Goal: Task Accomplishment & Management: Manage account settings

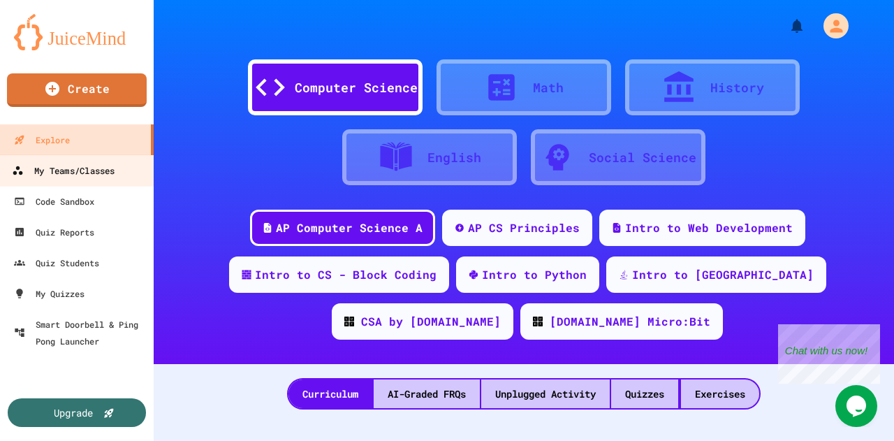
click at [73, 164] on div "My Teams/Classes" at bounding box center [63, 170] width 103 height 17
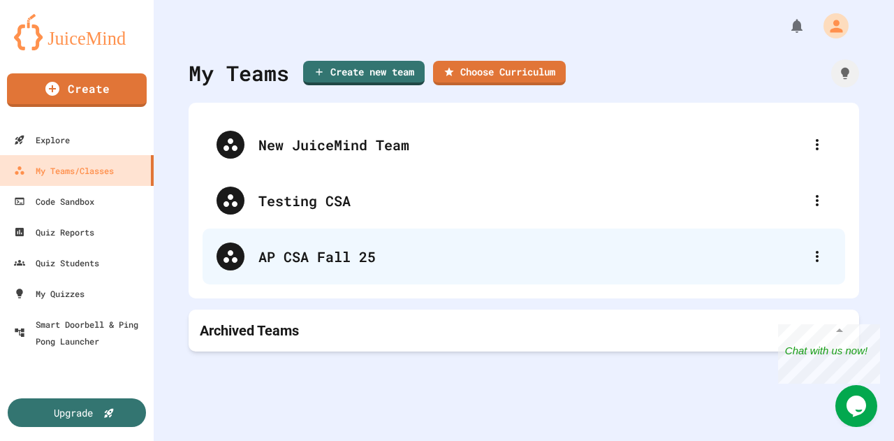
click at [384, 271] on div "AP CSA Fall 25" at bounding box center [524, 256] width 643 height 56
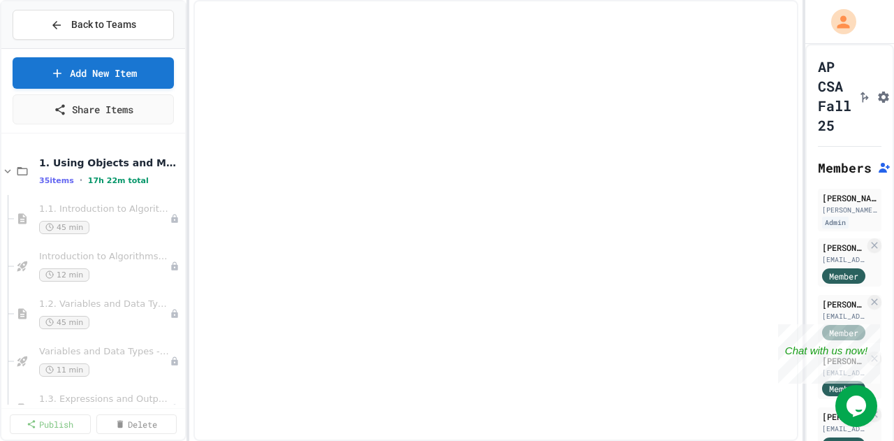
select select "***"
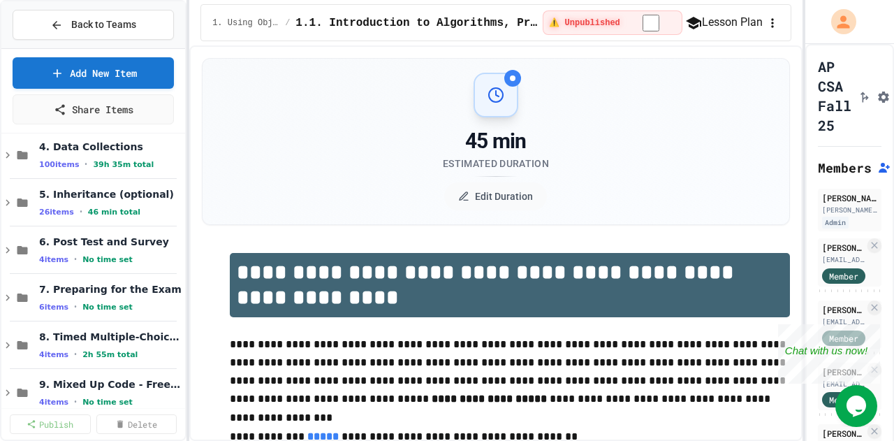
scroll to position [1983, 0]
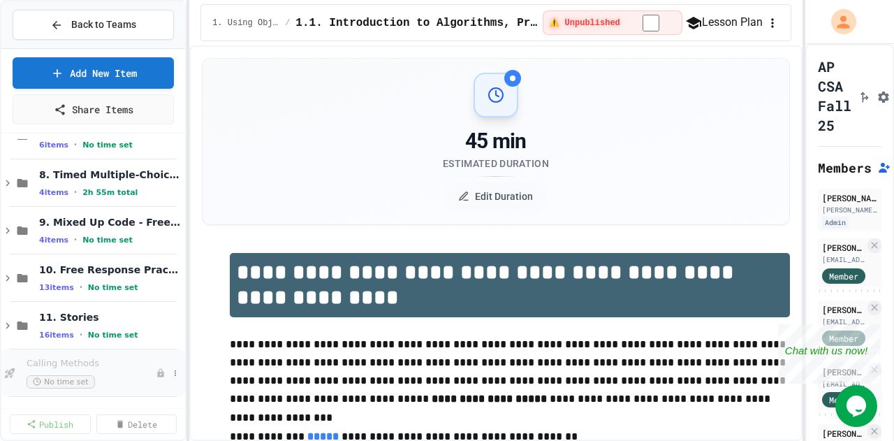
click at [74, 358] on span "Calling Methods" at bounding box center [91, 364] width 129 height 12
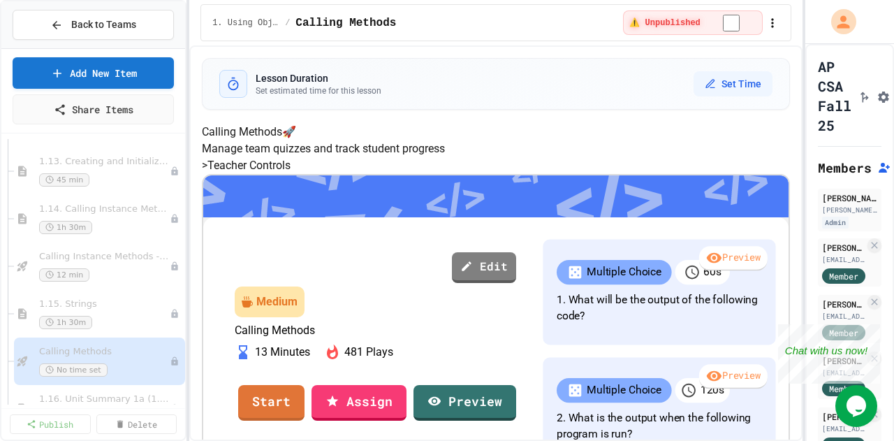
scroll to position [996, 0]
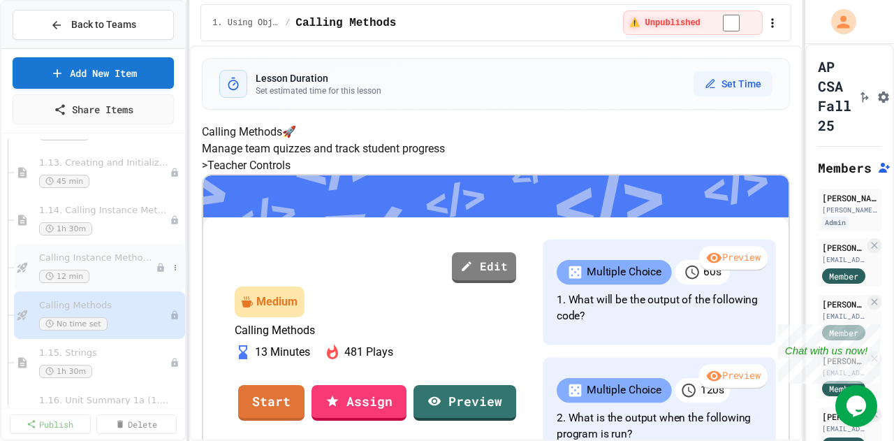
click at [108, 258] on span "Calling Instance Methods - Topic 1.14" at bounding box center [97, 258] width 117 height 12
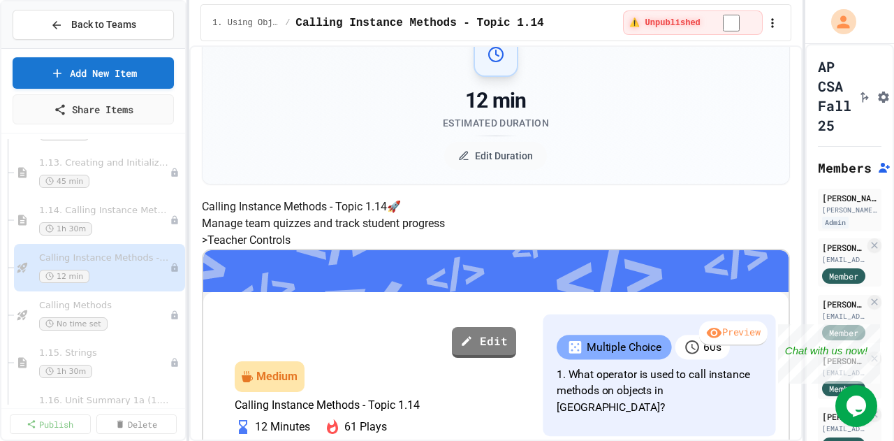
scroll to position [43, 0]
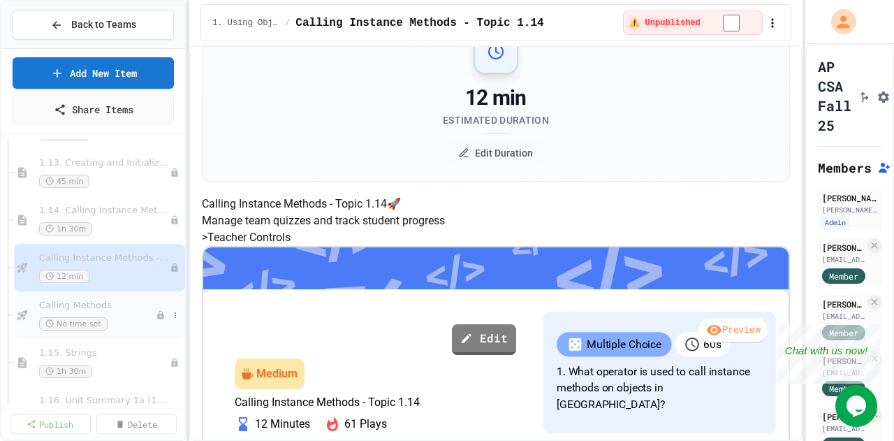
click at [133, 318] on div "No time set" at bounding box center [97, 323] width 117 height 13
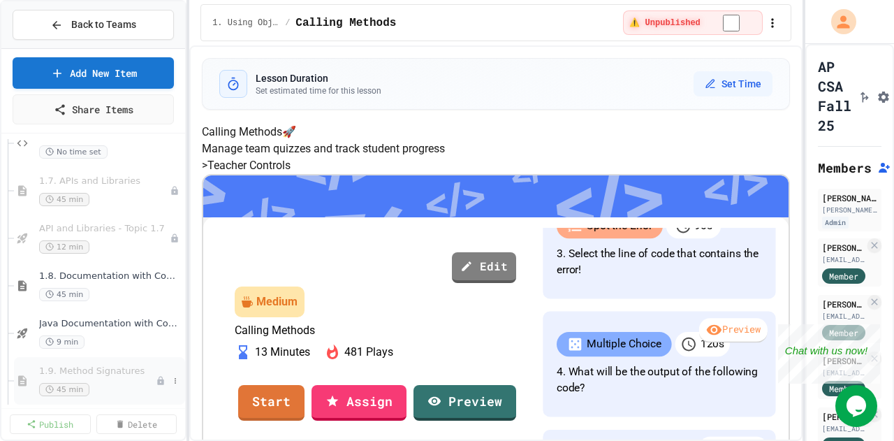
scroll to position [549, 0]
click at [105, 390] on div "45 min" at bounding box center [97, 390] width 117 height 13
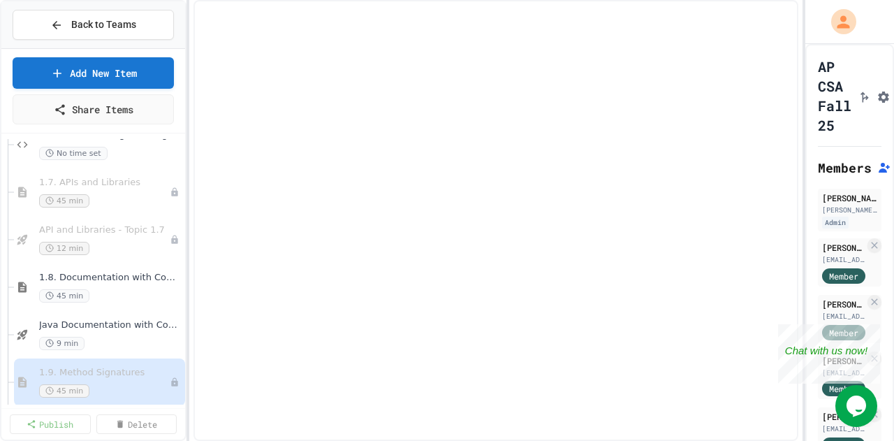
select select "***"
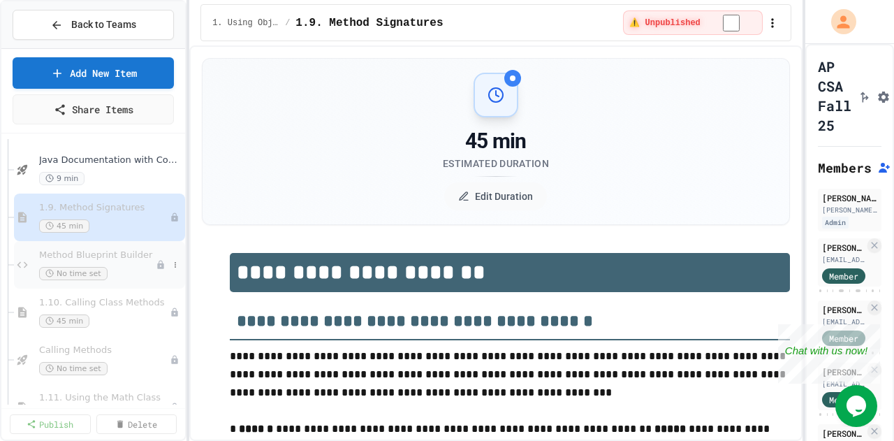
scroll to position [1520, 0]
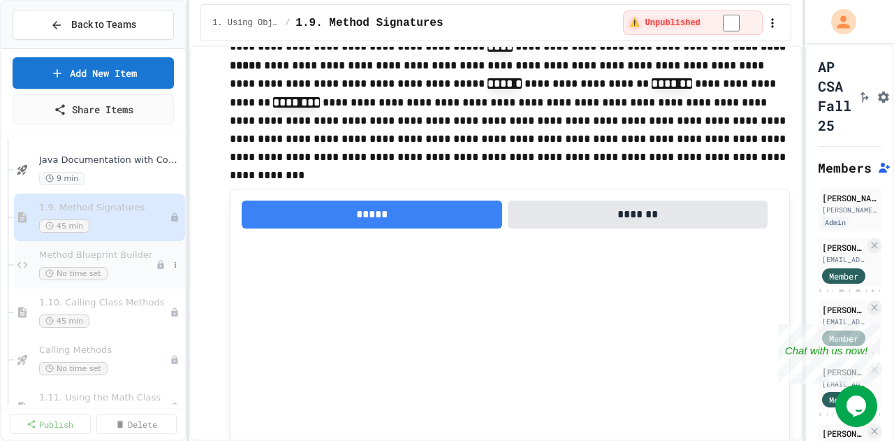
click at [112, 276] on div "No time set" at bounding box center [97, 273] width 117 height 13
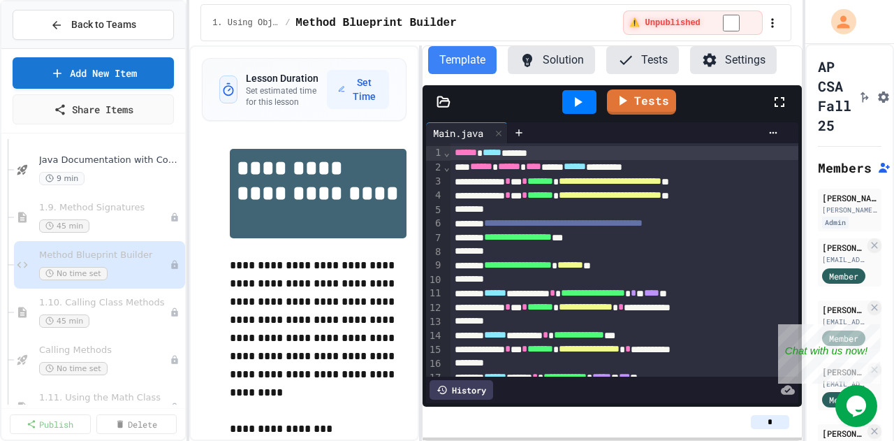
click at [422, 221] on div "**********" at bounding box center [495, 242] width 613 height 395
click at [726, 55] on button "Settings" at bounding box center [733, 60] width 87 height 28
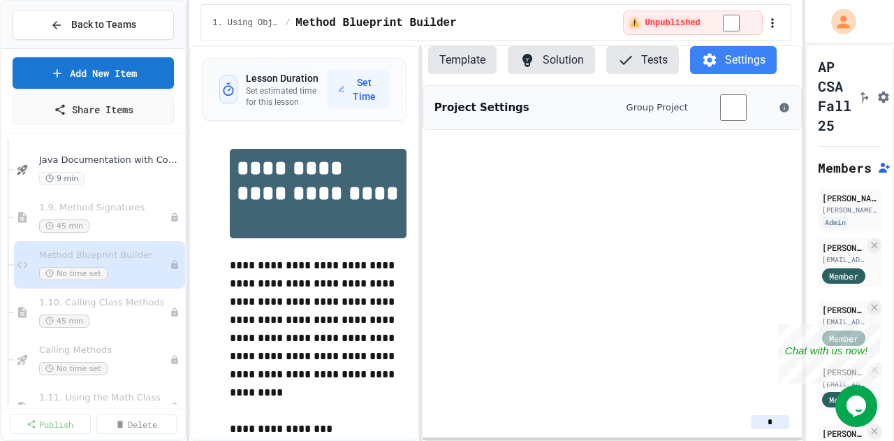
click at [624, 68] on button "Tests" at bounding box center [642, 60] width 73 height 28
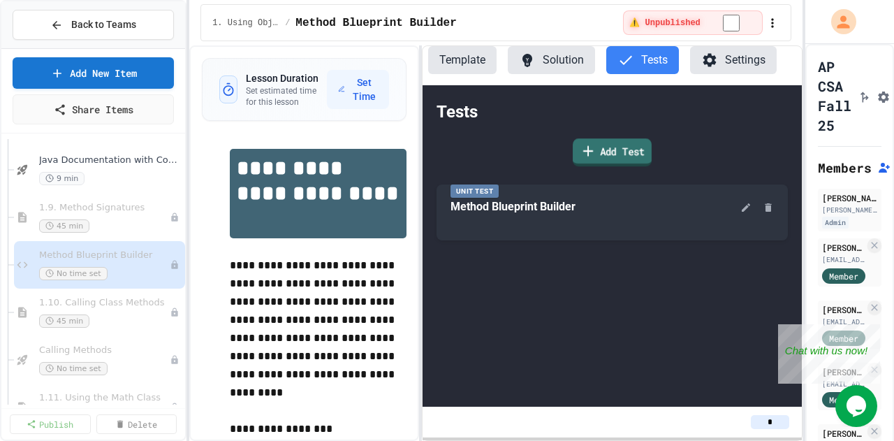
click at [588, 154] on icon at bounding box center [588, 151] width 17 height 17
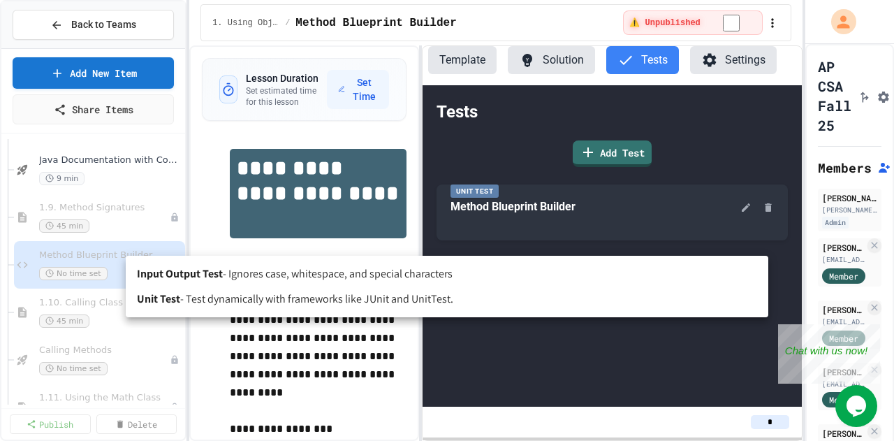
click at [388, 231] on body "**********" at bounding box center [447, 220] width 894 height 441
click at [324, 304] on span "- Test dynamically with frameworks like JUnit and UnitTest." at bounding box center [316, 299] width 273 height 17
type input "****"
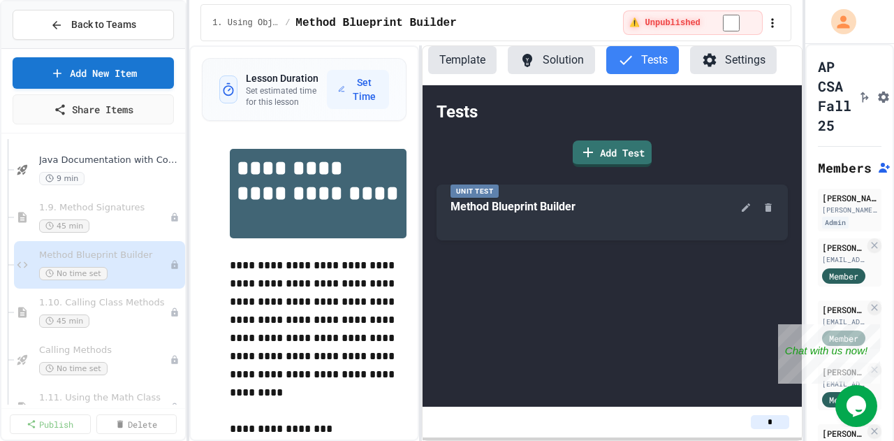
scroll to position [117, 0]
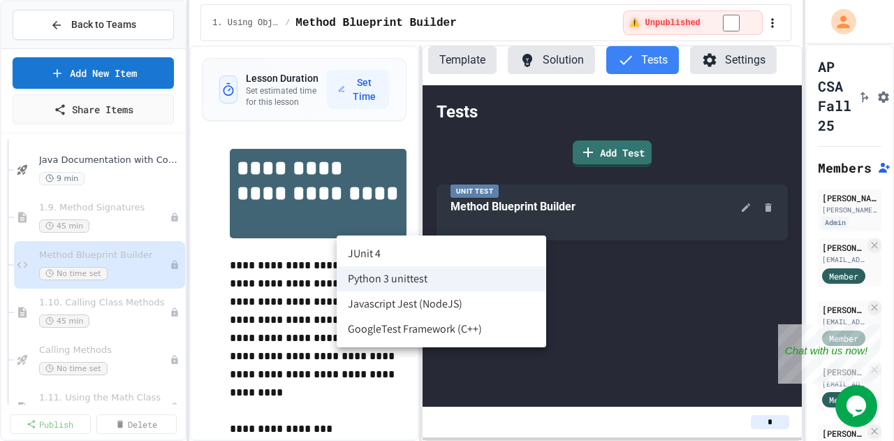
click at [431, 201] on body "**********" at bounding box center [447, 220] width 894 height 441
click at [423, 256] on li "JUnit 4" at bounding box center [442, 253] width 210 height 25
type input "******"
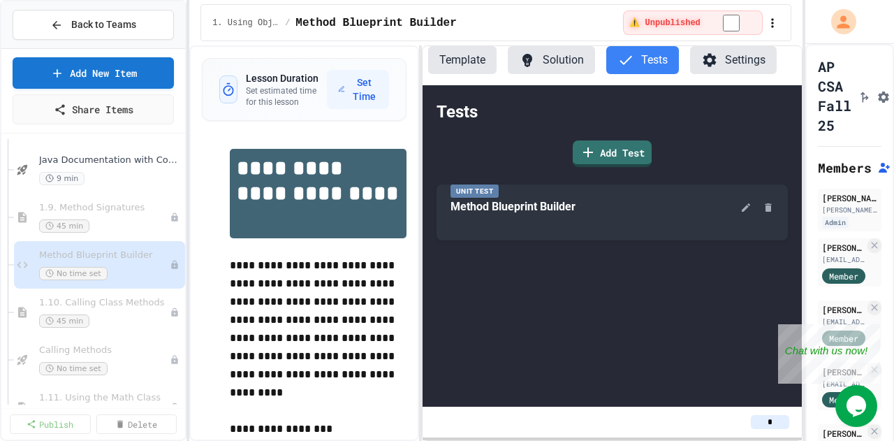
type input "*****"
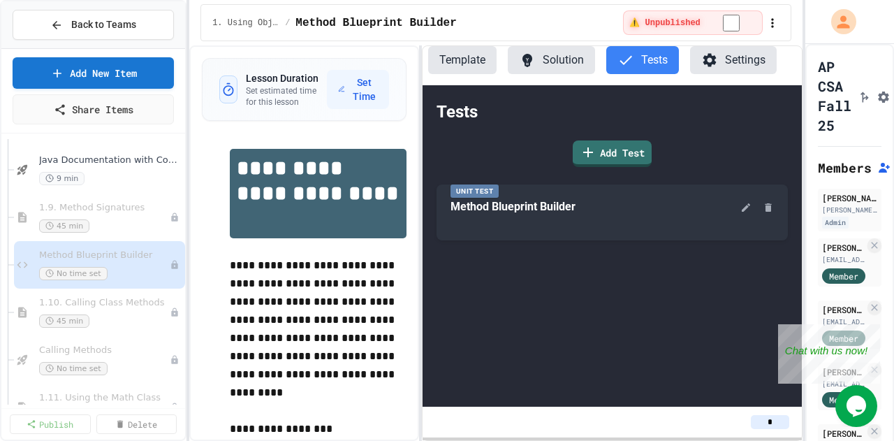
click at [475, 53] on button "Template" at bounding box center [462, 60] width 68 height 28
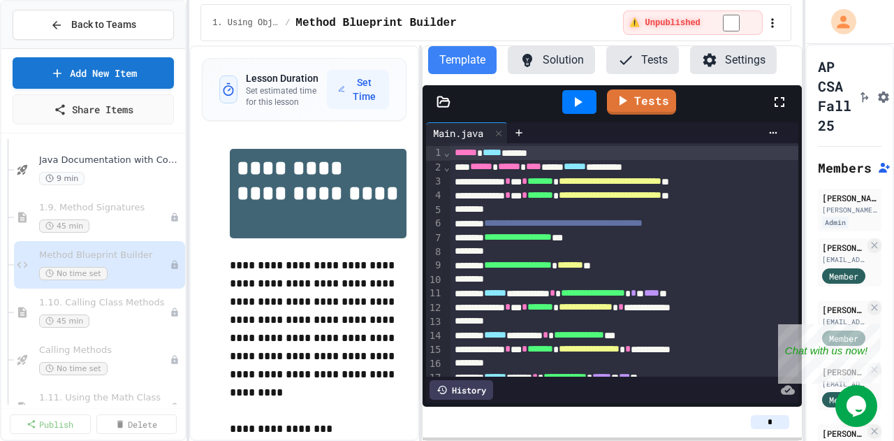
click at [548, 52] on button "Solution" at bounding box center [551, 60] width 87 height 28
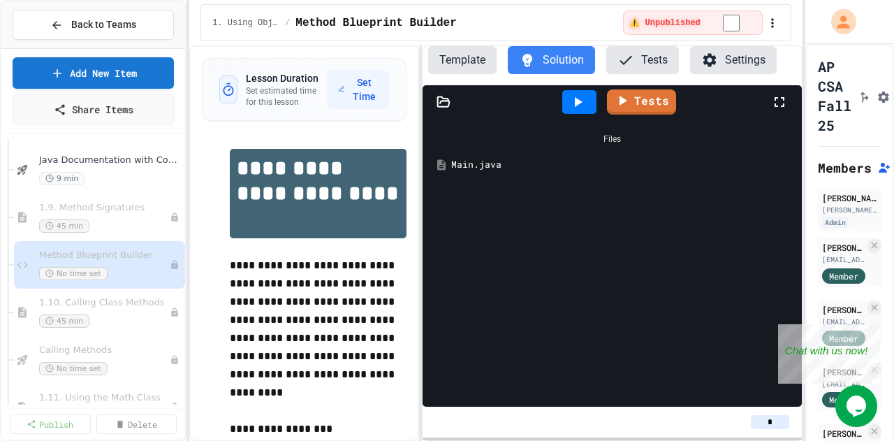
click at [485, 163] on div "Main.java" at bounding box center [622, 165] width 342 height 14
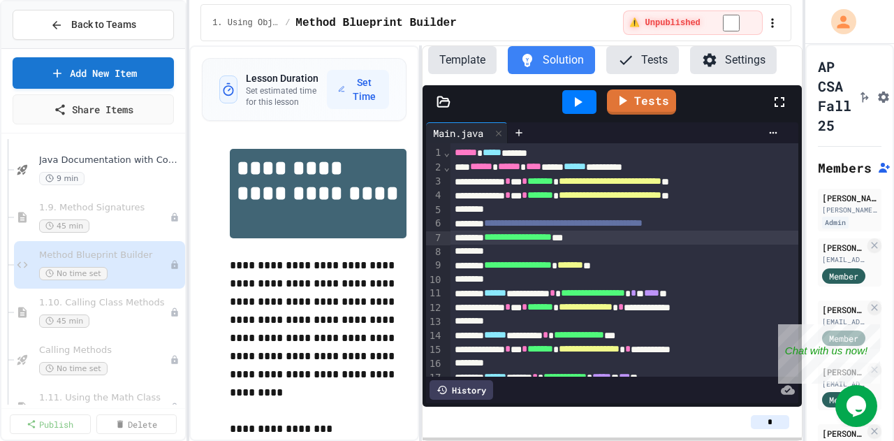
click at [538, 237] on span "**********" at bounding box center [518, 237] width 68 height 10
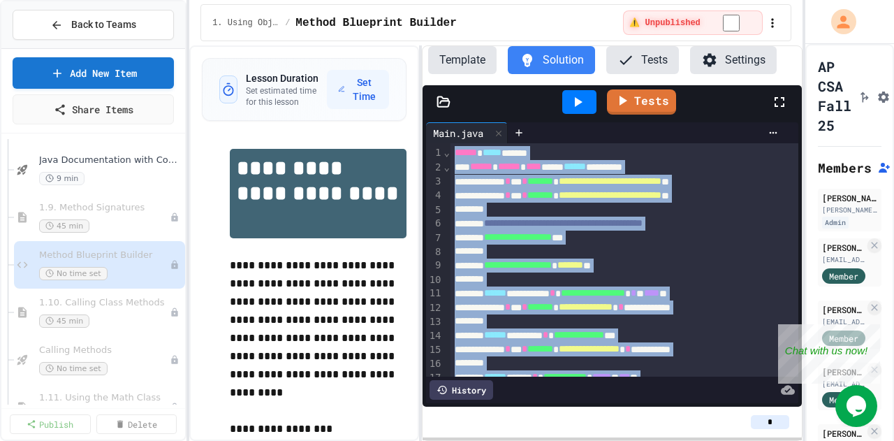
copy div "**********"
click at [449, 50] on button "Template" at bounding box center [462, 60] width 68 height 28
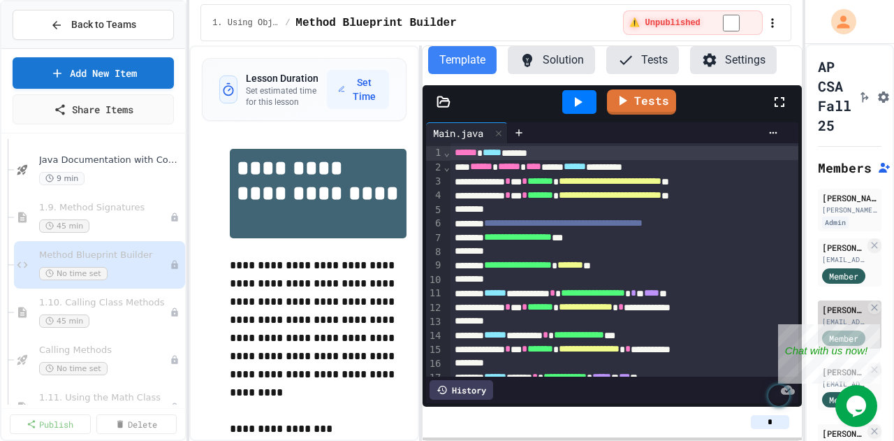
click at [826, 314] on div "[PERSON_NAME]" at bounding box center [843, 309] width 43 height 13
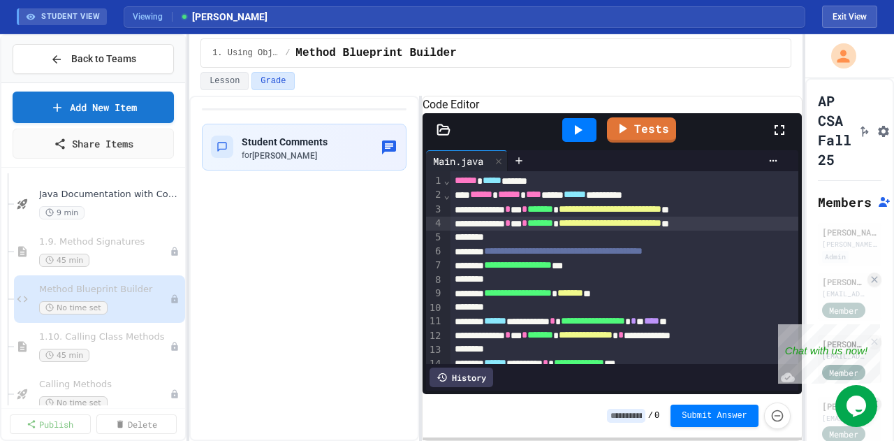
click at [511, 231] on div "**********" at bounding box center [666, 224] width 430 height 14
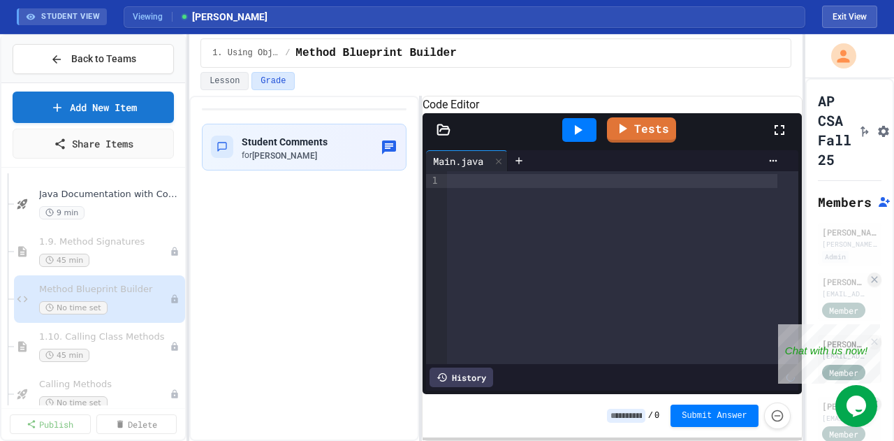
scroll to position [531, 0]
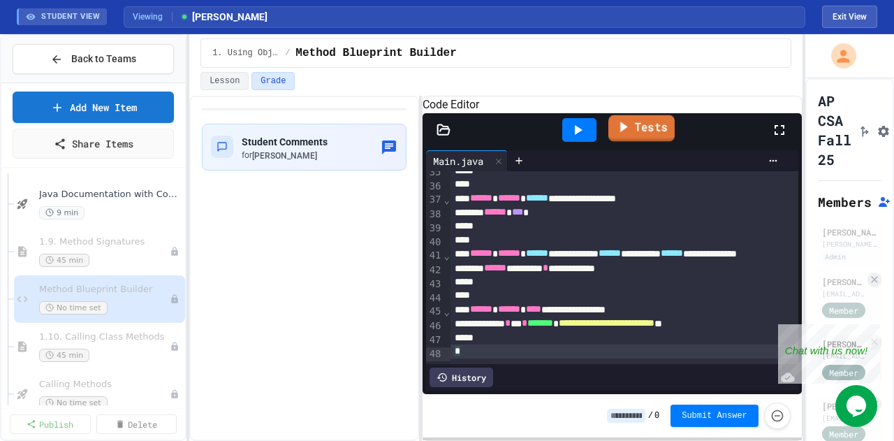
click at [639, 142] on link "Tests" at bounding box center [641, 128] width 66 height 27
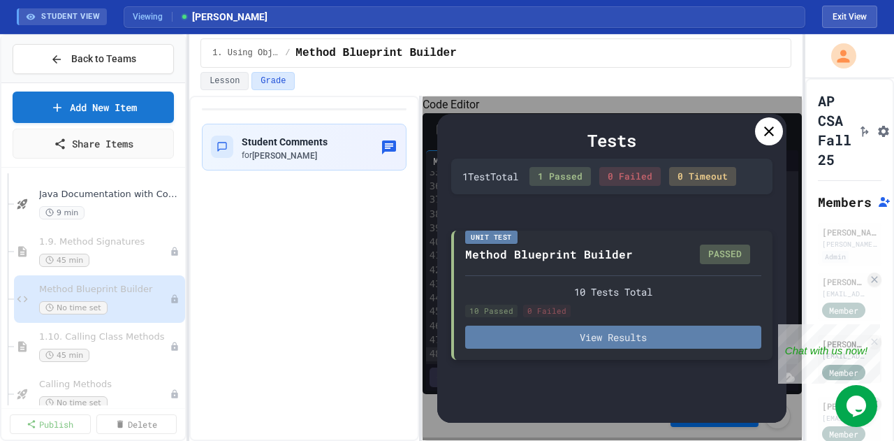
click at [622, 336] on button "View Results" at bounding box center [613, 337] width 296 height 23
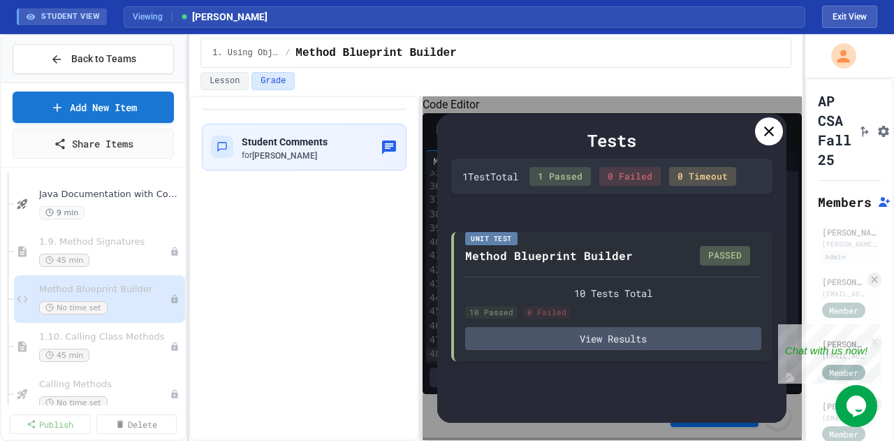
scroll to position [1049, 0]
click at [770, 139] on div at bounding box center [769, 131] width 28 height 28
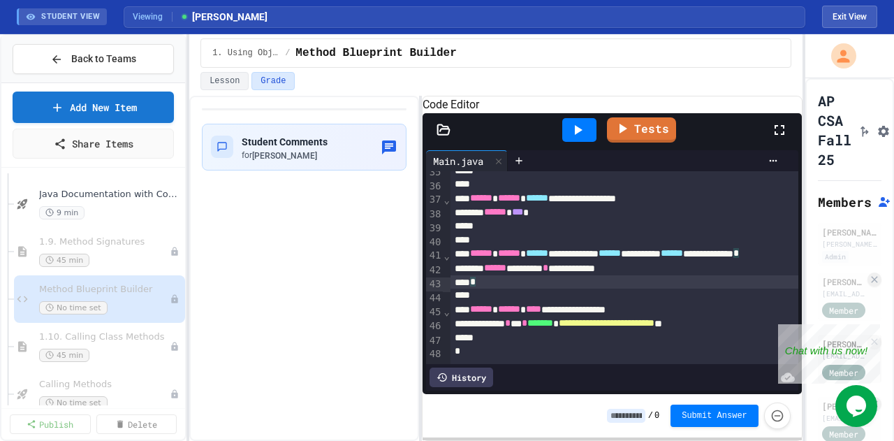
click at [594, 275] on div "*" at bounding box center [671, 282] width 441 height 14
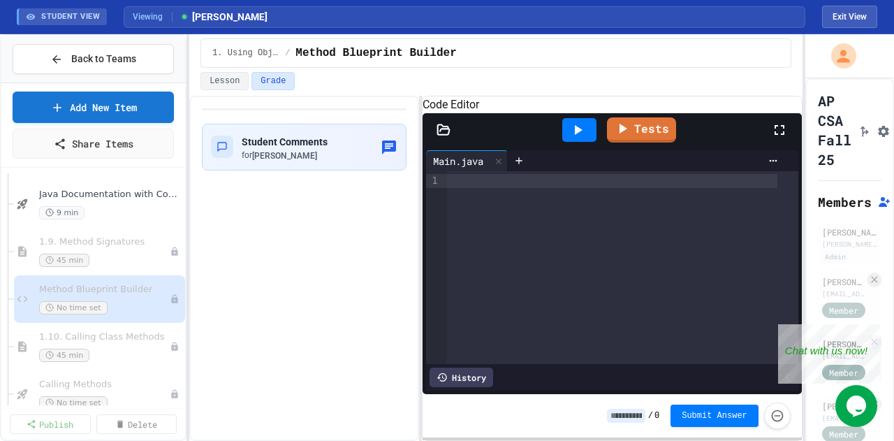
scroll to position [545, 0]
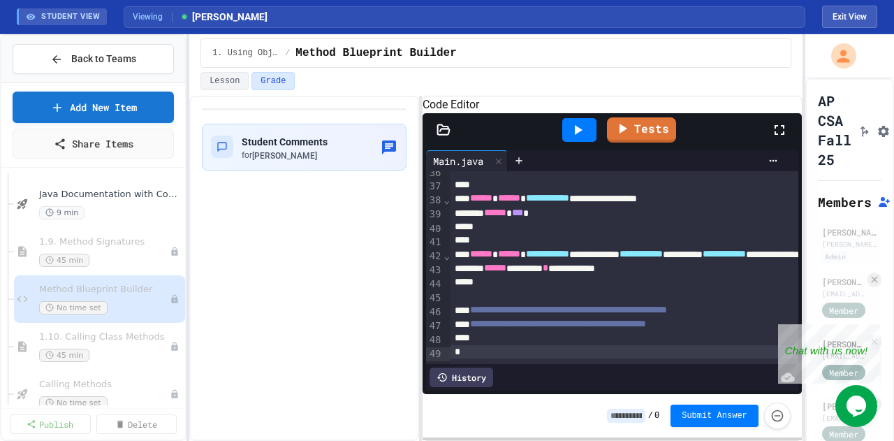
click at [583, 402] on div "/ 0 Submit Answer" at bounding box center [612, 415] width 379 height 43
click at [659, 416] on span "0" at bounding box center [657, 415] width 5 height 11
click at [643, 418] on input at bounding box center [626, 416] width 38 height 14
click at [840, 12] on button "Exit View" at bounding box center [849, 17] width 55 height 22
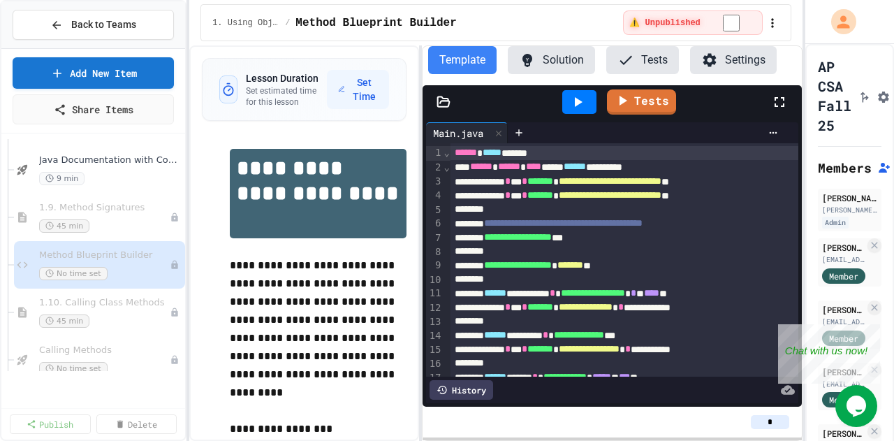
click at [773, 420] on input "*" at bounding box center [770, 422] width 38 height 14
type input "*"
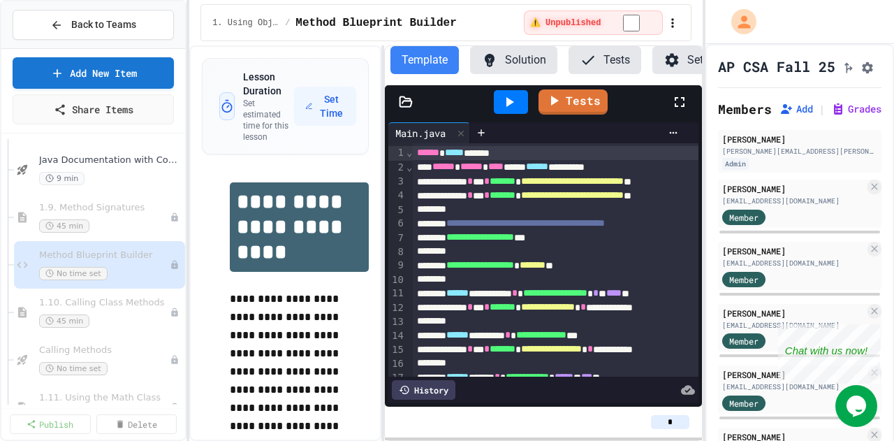
click at [706, 213] on div "**********" at bounding box center [447, 220] width 894 height 441
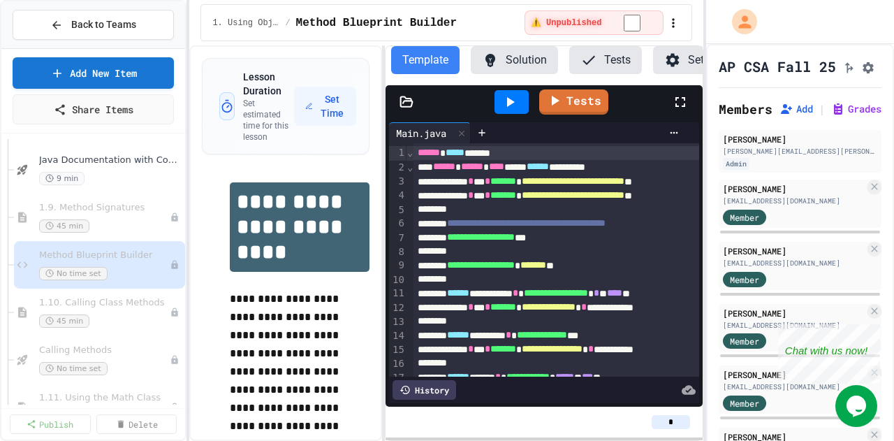
click at [682, 425] on input "*" at bounding box center [671, 422] width 38 height 14
type input "*"
click at [849, 116] on button "Grades" at bounding box center [856, 109] width 50 height 14
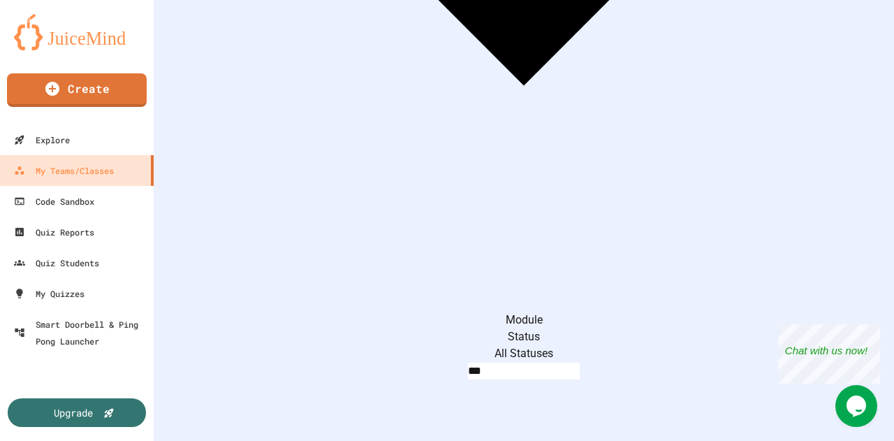
scroll to position [467, 0]
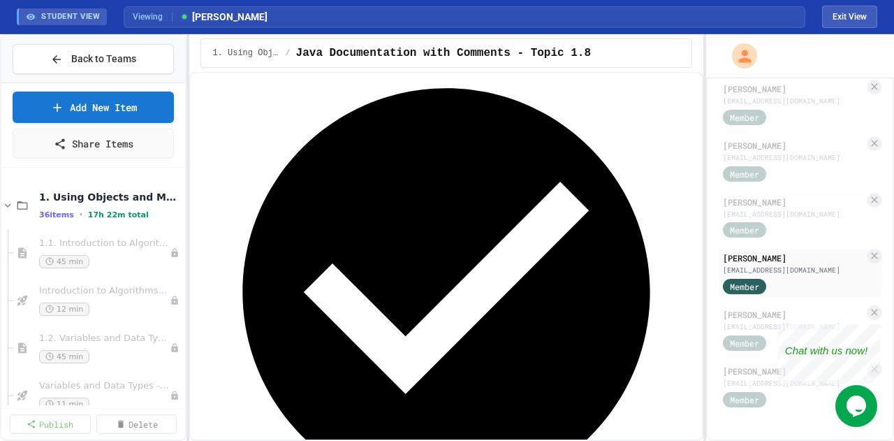
scroll to position [243, 0]
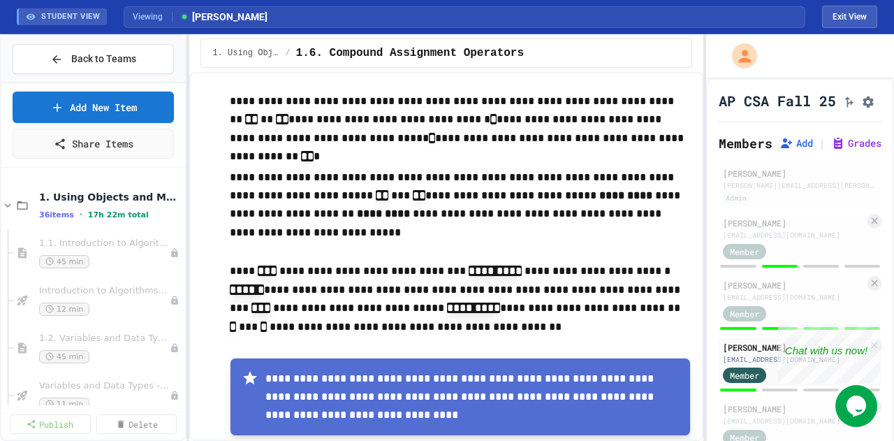
scroll to position [309, 0]
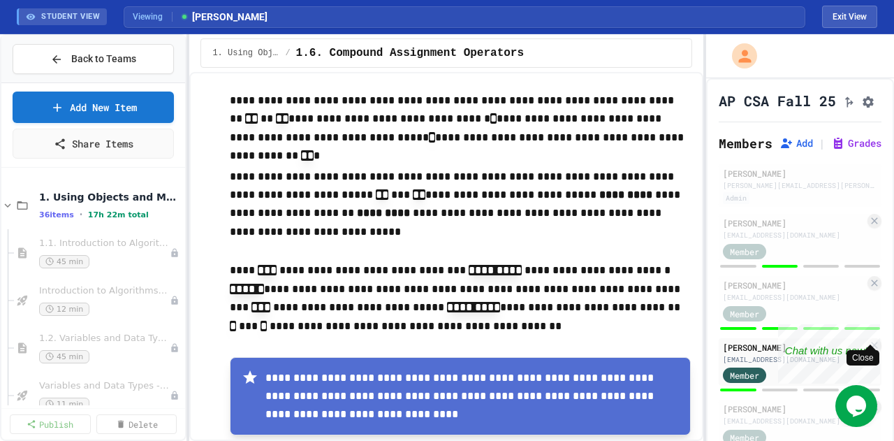
click at [870, 330] on div "Close" at bounding box center [869, 332] width 17 height 17
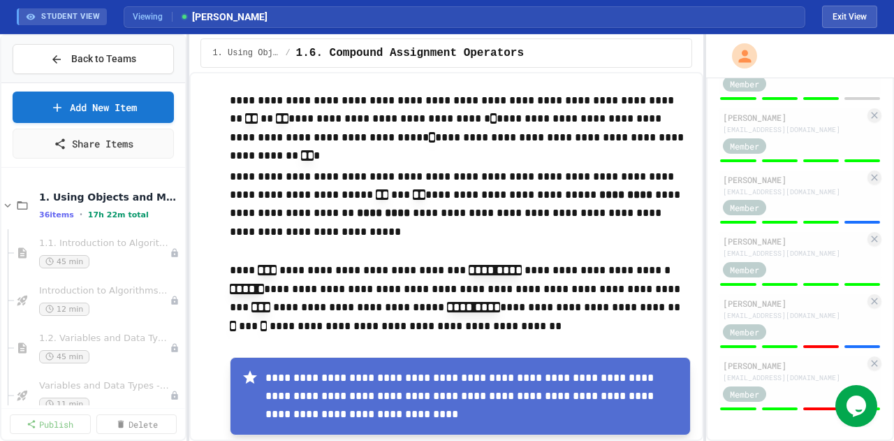
scroll to position [444, 0]
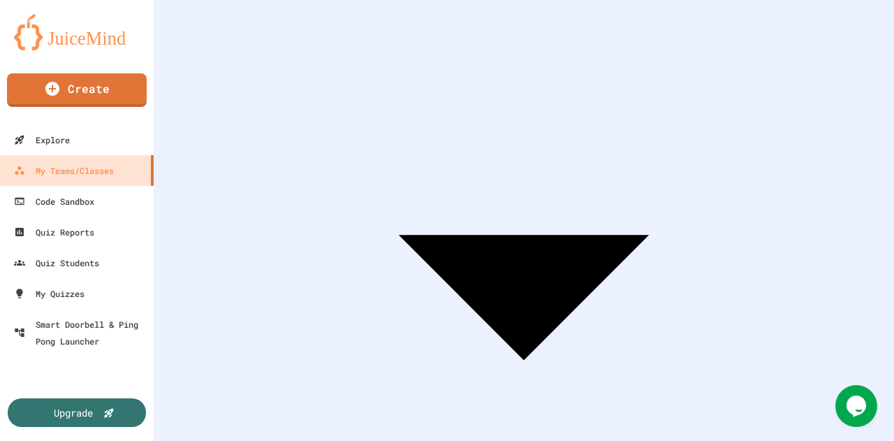
scroll to position [188, 0]
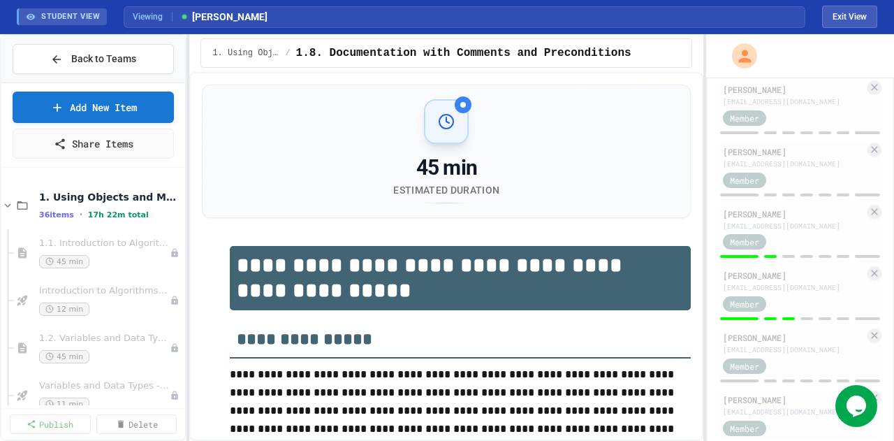
scroll to position [444, 0]
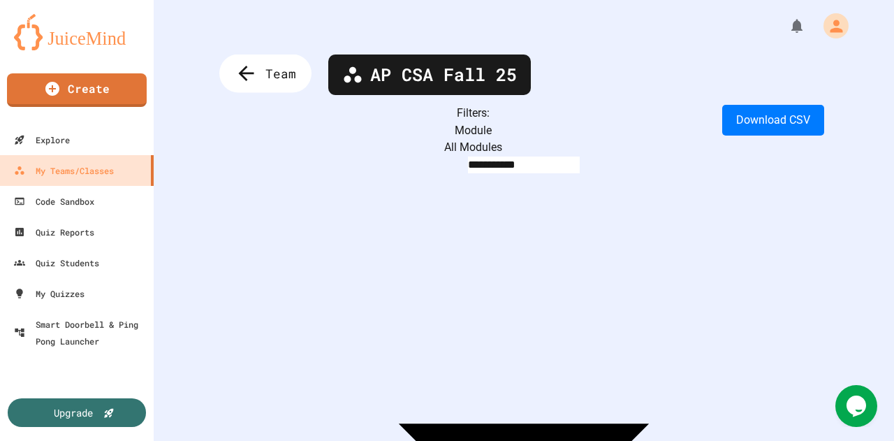
click at [280, 78] on span "Team" at bounding box center [280, 73] width 31 height 18
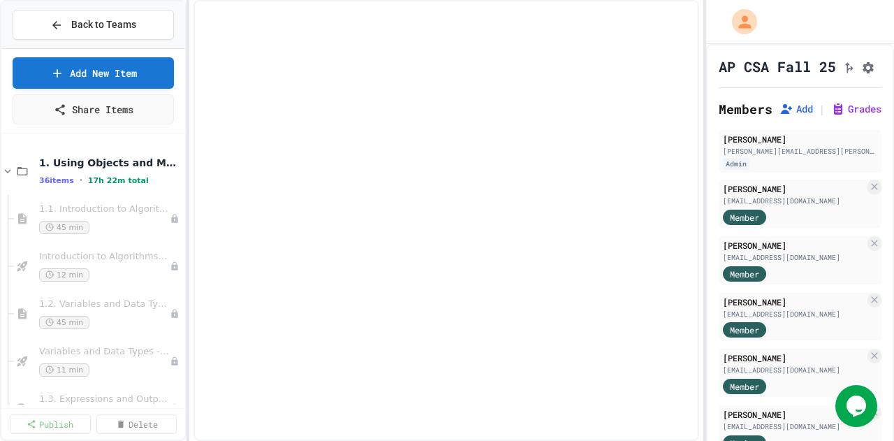
select select "***"
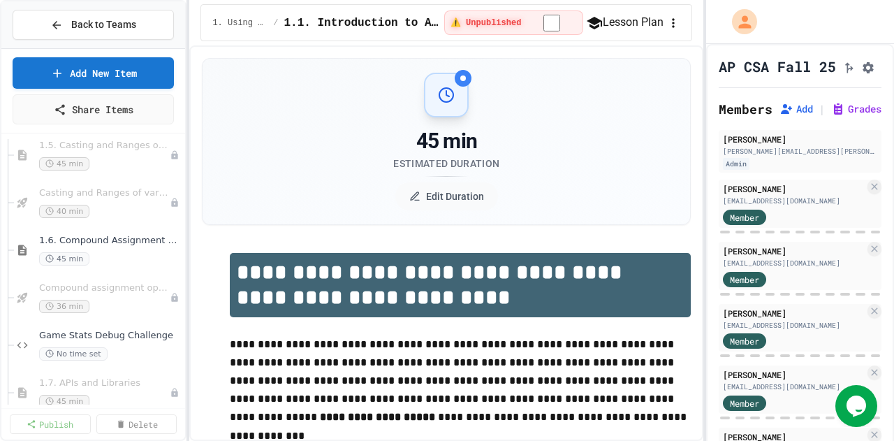
scroll to position [348, 0]
click at [123, 352] on div "No time set" at bounding box center [103, 354] width 129 height 13
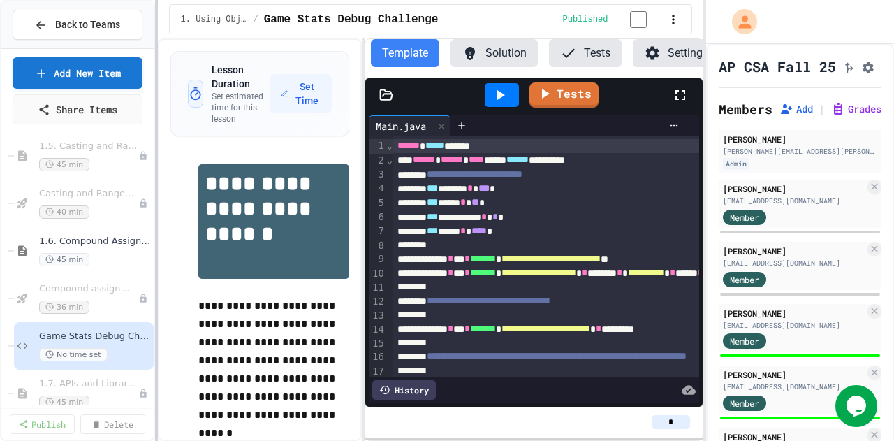
click at [155, 222] on div at bounding box center [156, 220] width 3 height 441
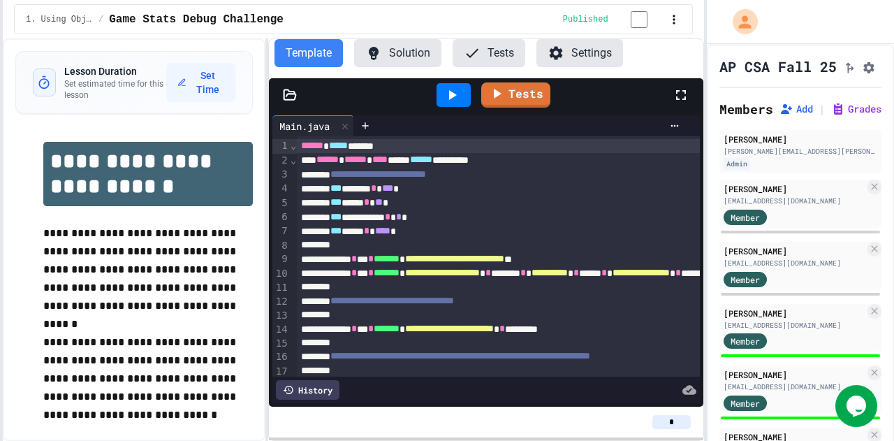
click at [566, 51] on button "Settings" at bounding box center [579, 53] width 87 height 28
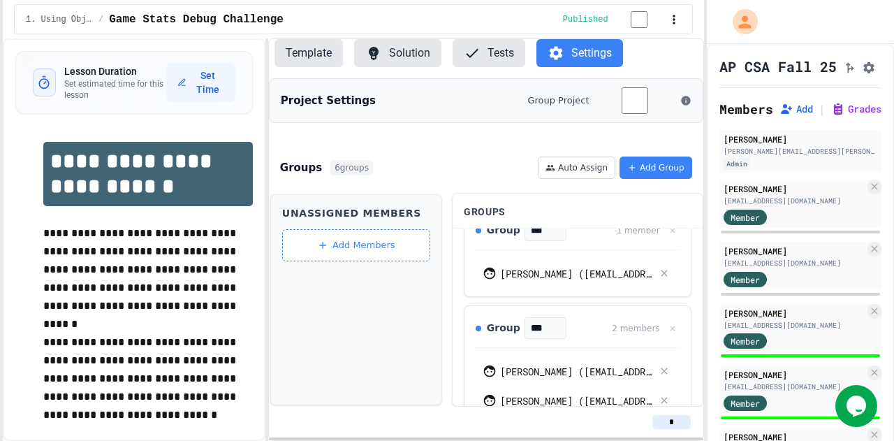
scroll to position [553, 0]
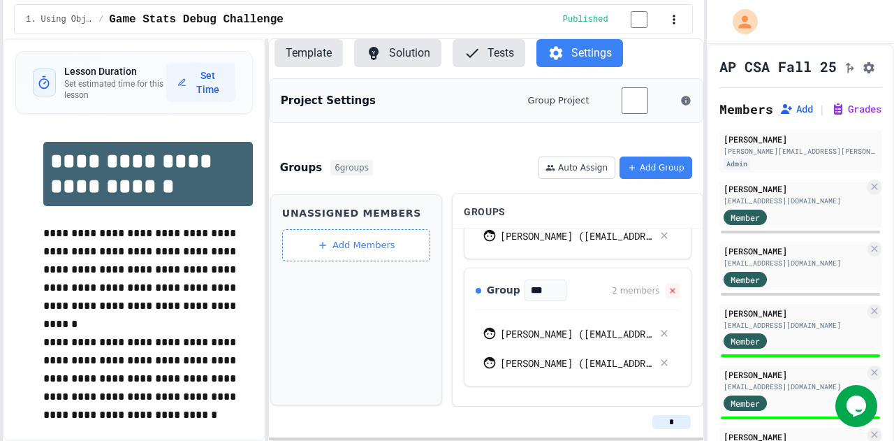
click at [668, 286] on icon at bounding box center [672, 290] width 9 height 9
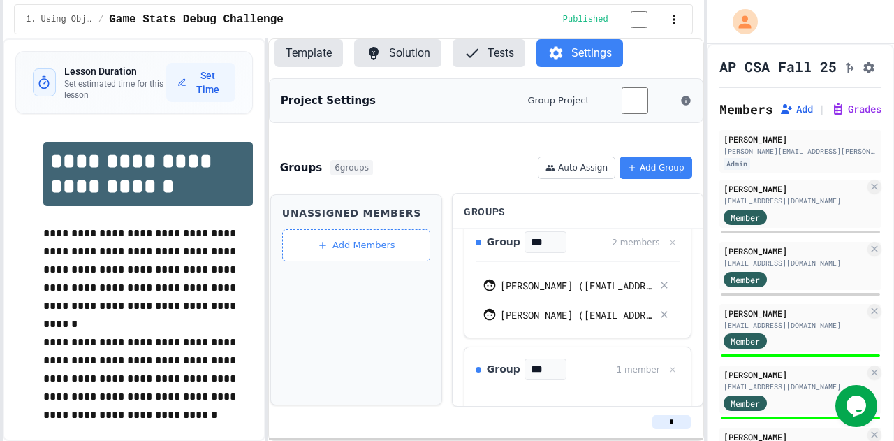
scroll to position [246, 0]
click at [538, 244] on input "***" at bounding box center [546, 242] width 42 height 22
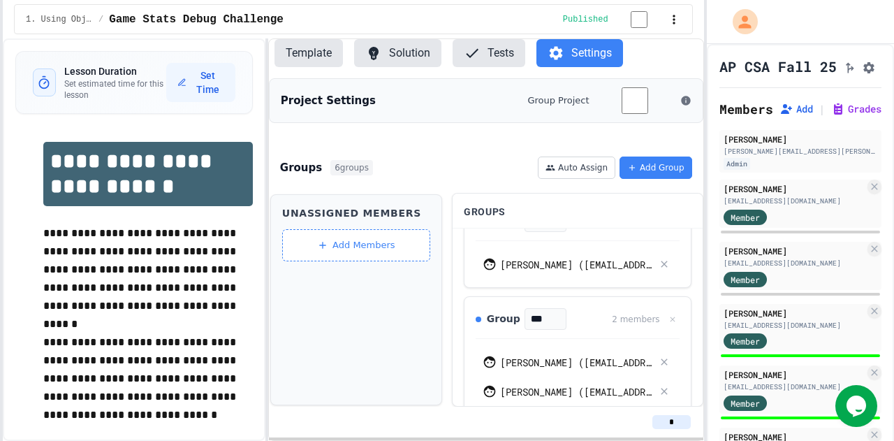
scroll to position [553, 0]
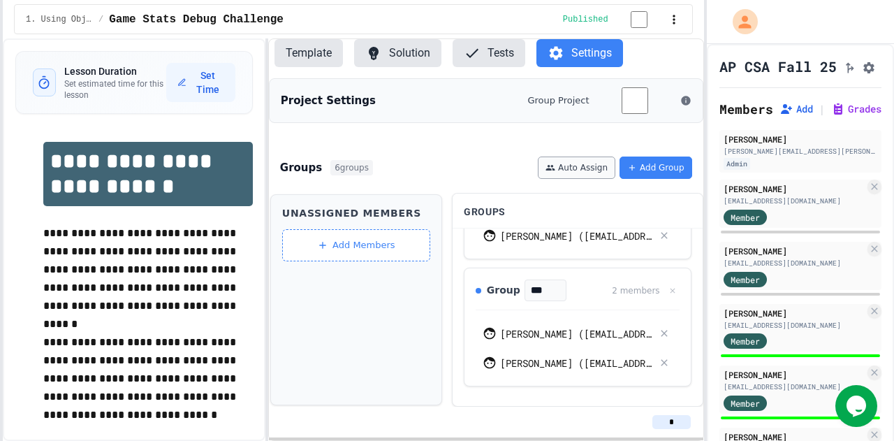
click at [591, 166] on button "Auto Assign" at bounding box center [577, 167] width 78 height 22
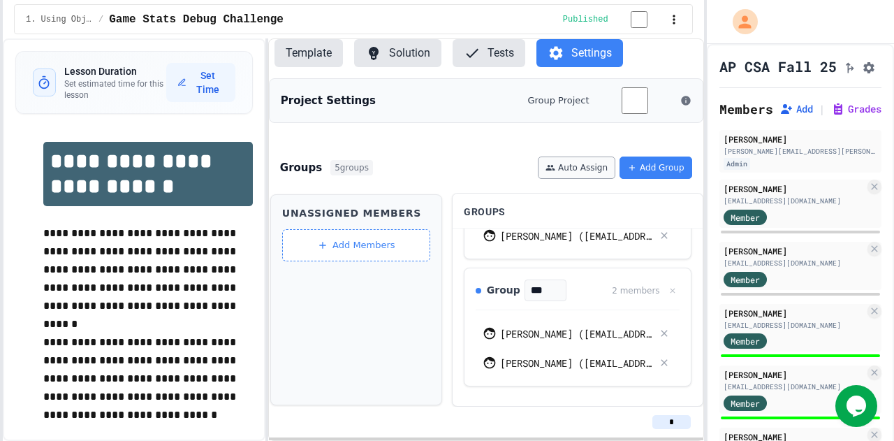
click at [591, 166] on button "Auto Assign" at bounding box center [577, 167] width 78 height 22
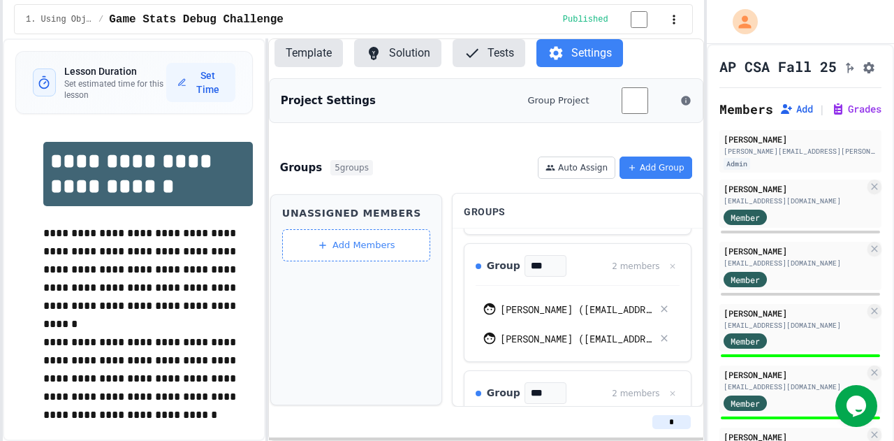
scroll to position [123, 0]
click at [585, 170] on button "Auto Assign" at bounding box center [577, 167] width 78 height 22
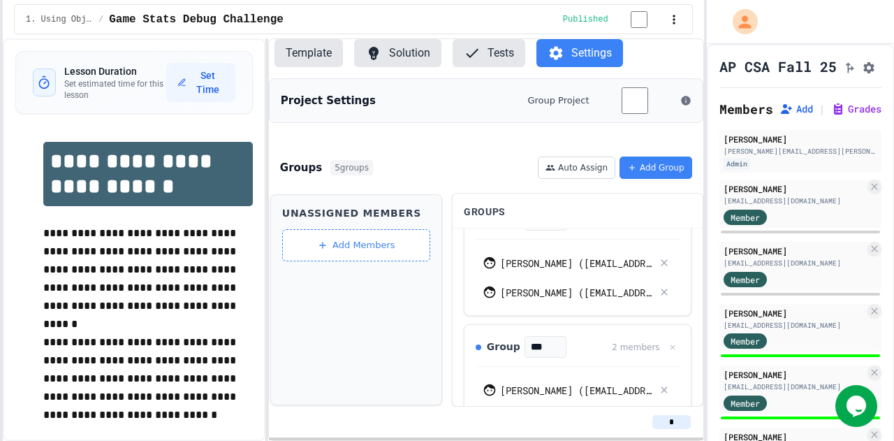
scroll to position [0, 0]
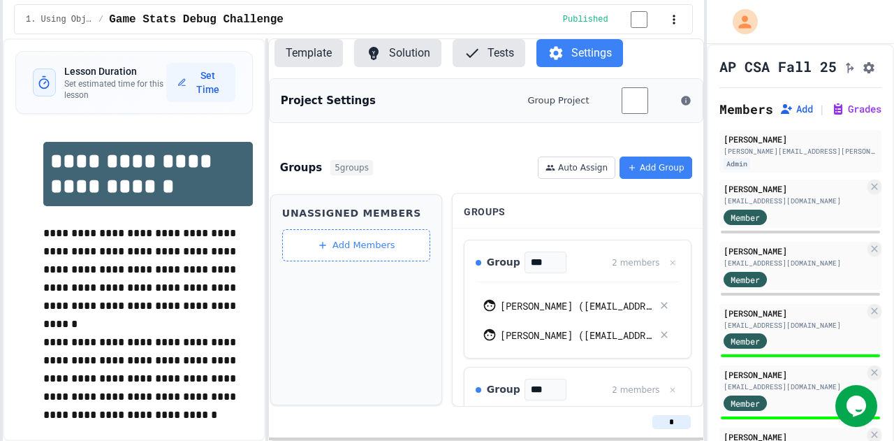
click at [484, 57] on button "Tests" at bounding box center [489, 53] width 73 height 28
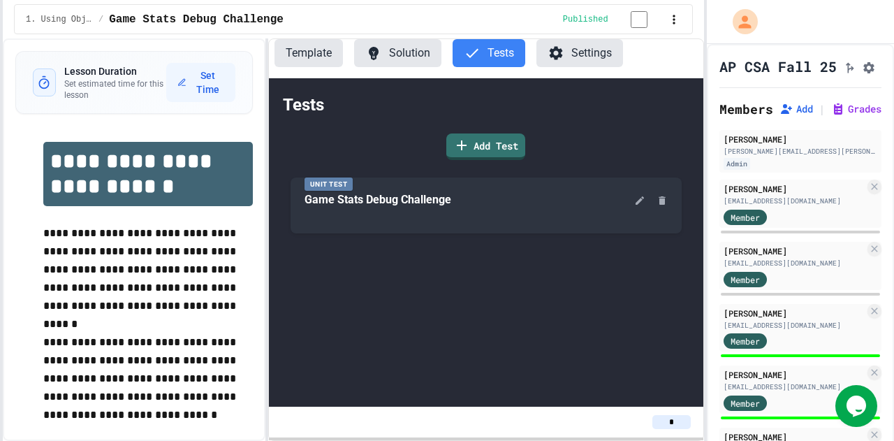
click at [548, 59] on icon at bounding box center [556, 53] width 17 height 17
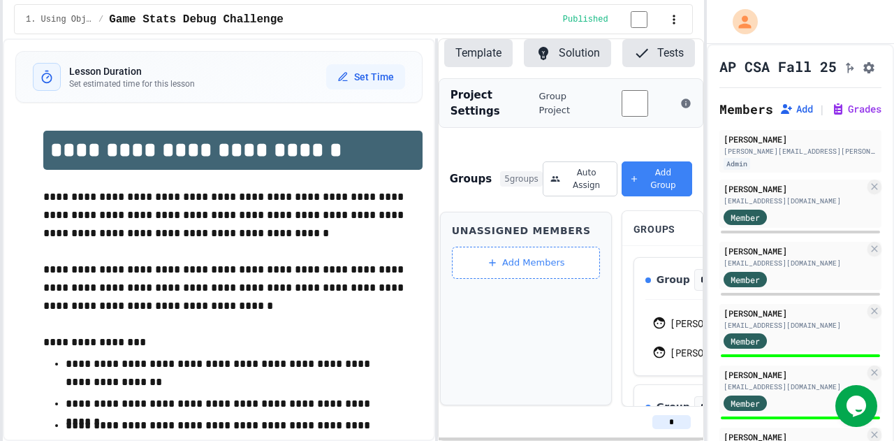
click at [438, 208] on div "**********" at bounding box center [353, 239] width 701 height 402
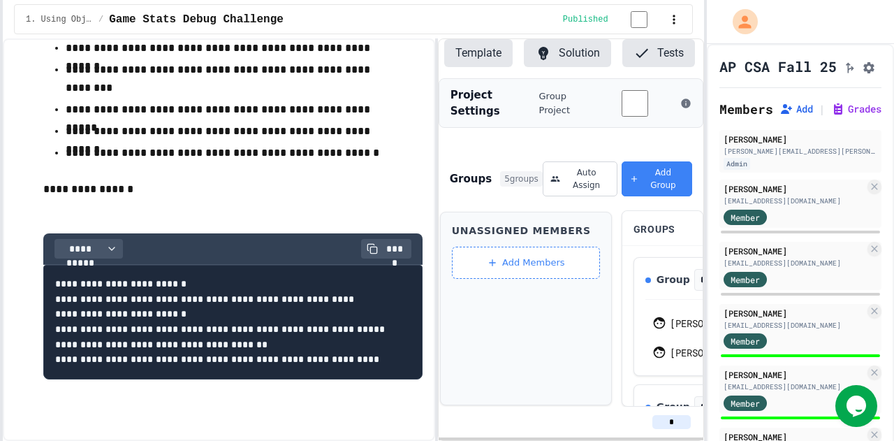
scroll to position [376, 0]
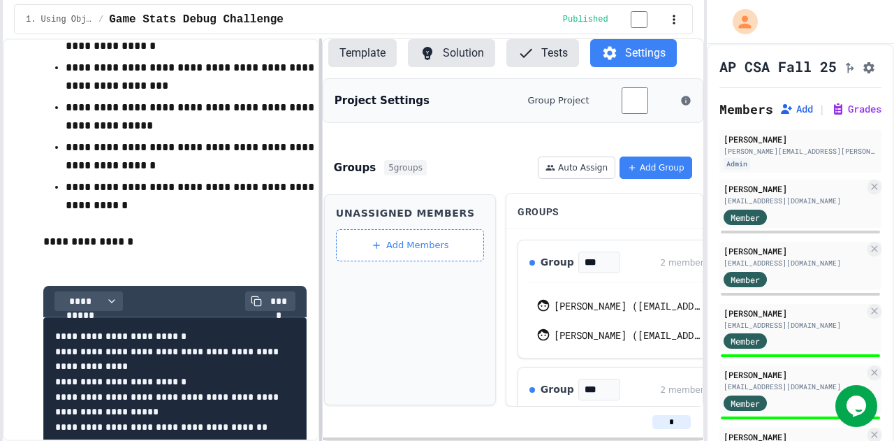
click at [319, 156] on div at bounding box center [320, 239] width 3 height 402
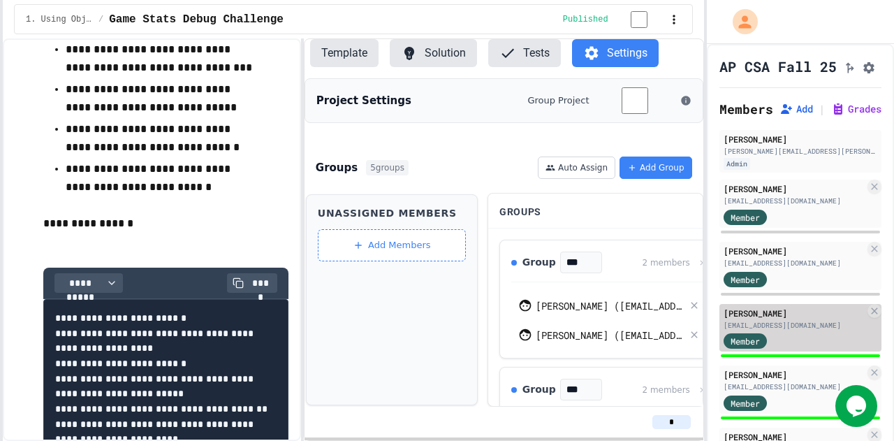
click at [776, 349] on div "[PERSON_NAME] [EMAIL_ADDRESS][DOMAIN_NAME] Member" at bounding box center [800, 328] width 162 height 48
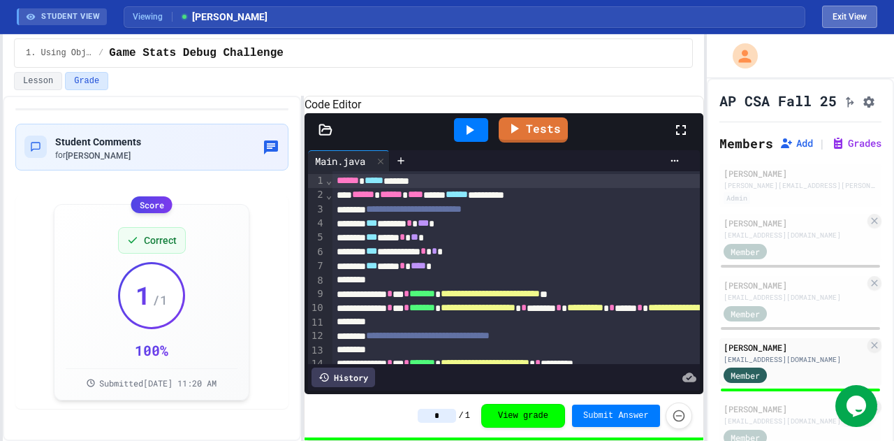
click at [839, 20] on button "Exit View" at bounding box center [849, 17] width 55 height 22
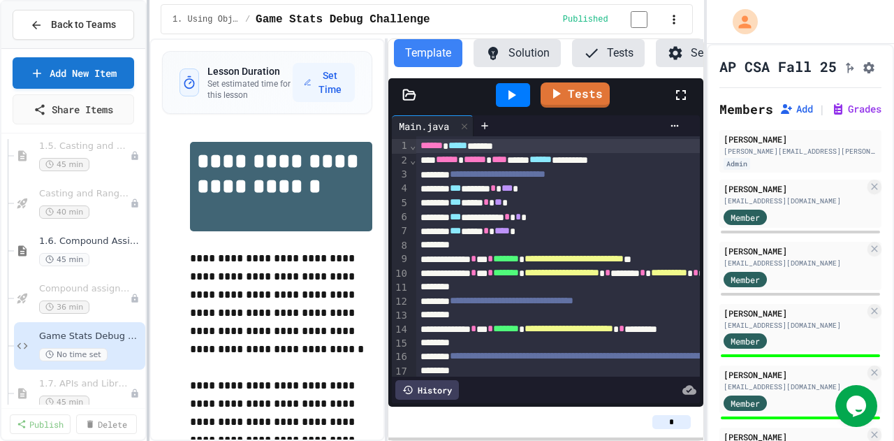
click at [149, 180] on div at bounding box center [148, 220] width 3 height 441
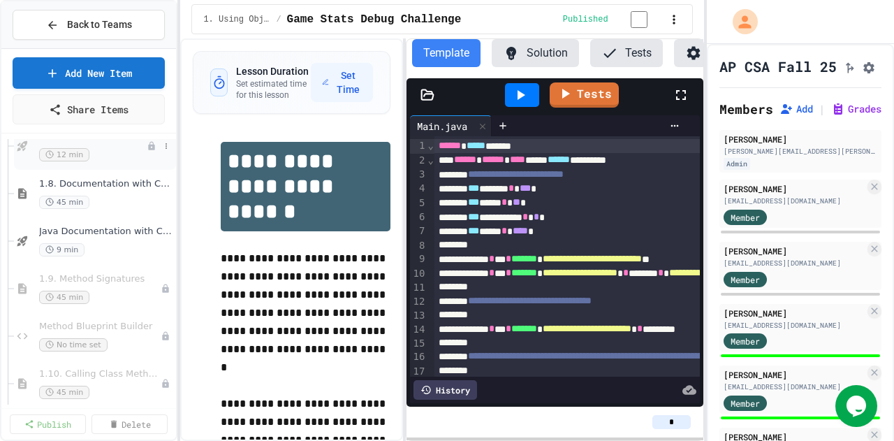
scroll to position [648, 0]
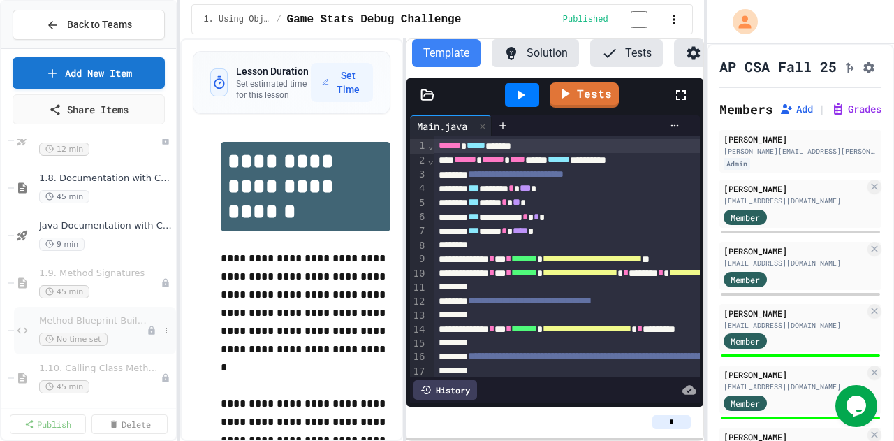
click at [115, 321] on span "Method Blueprint Builder" at bounding box center [93, 321] width 108 height 12
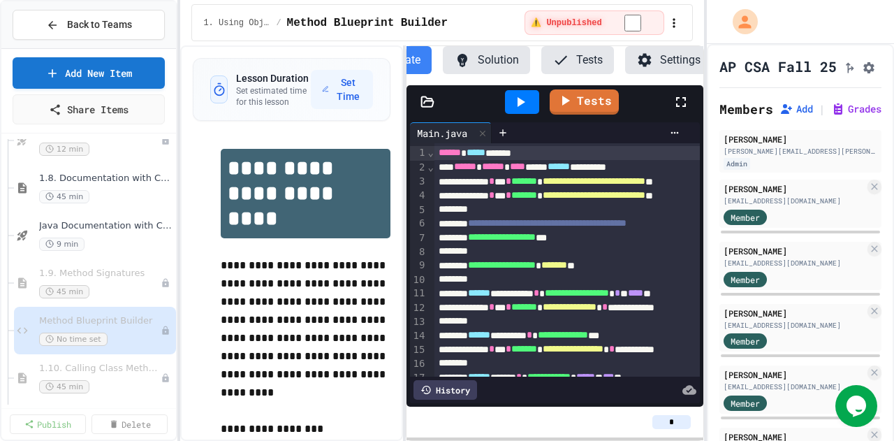
scroll to position [0, 52]
click at [672, 22] on icon "button" at bounding box center [674, 23] width 14 height 14
click at [406, 206] on div at bounding box center [447, 220] width 894 height 441
click at [669, 57] on button "Settings" at bounding box center [665, 60] width 87 height 28
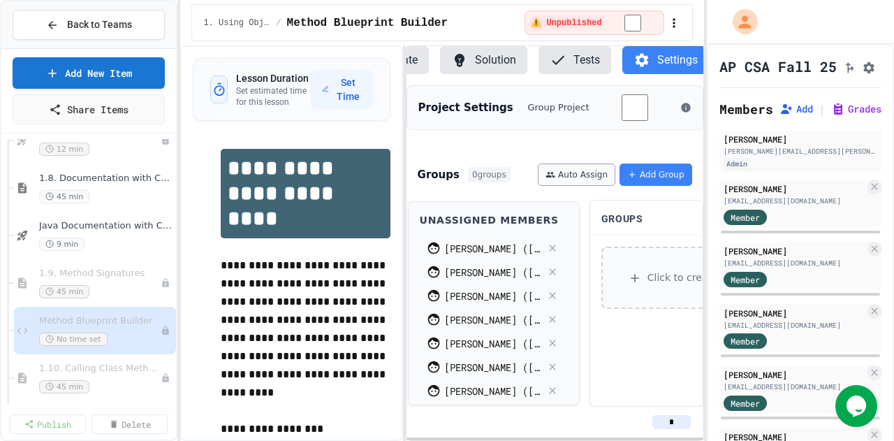
click at [587, 185] on button "Auto Assign" at bounding box center [577, 174] width 78 height 22
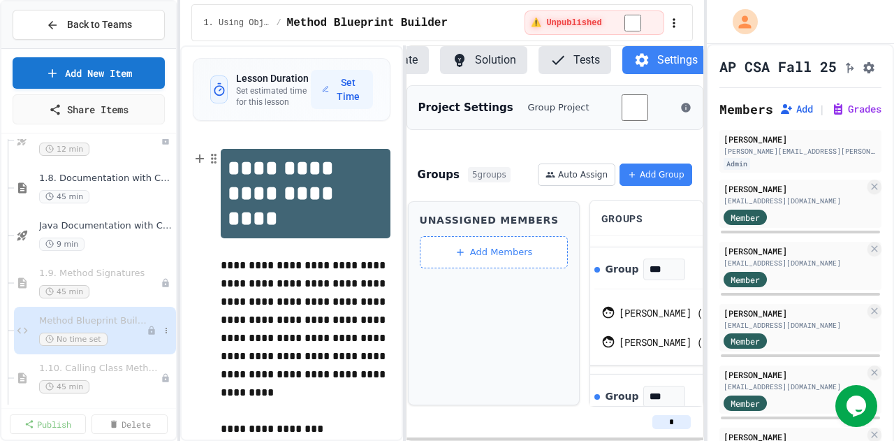
scroll to position [701, 0]
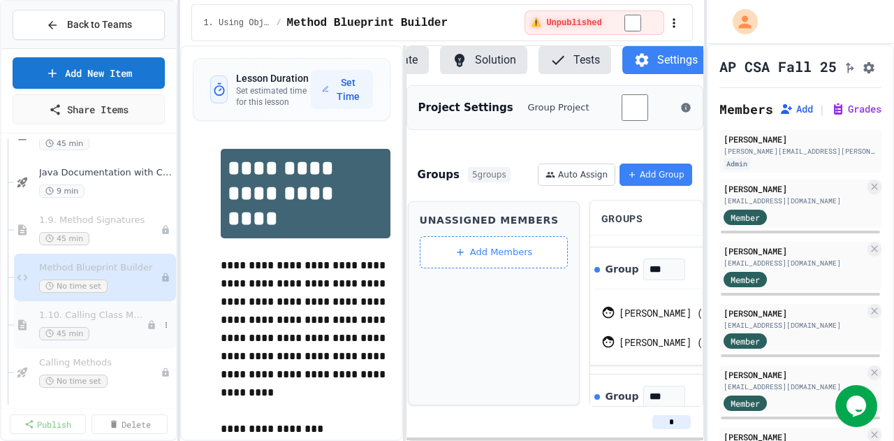
click at [117, 327] on div "45 min" at bounding box center [93, 333] width 108 height 13
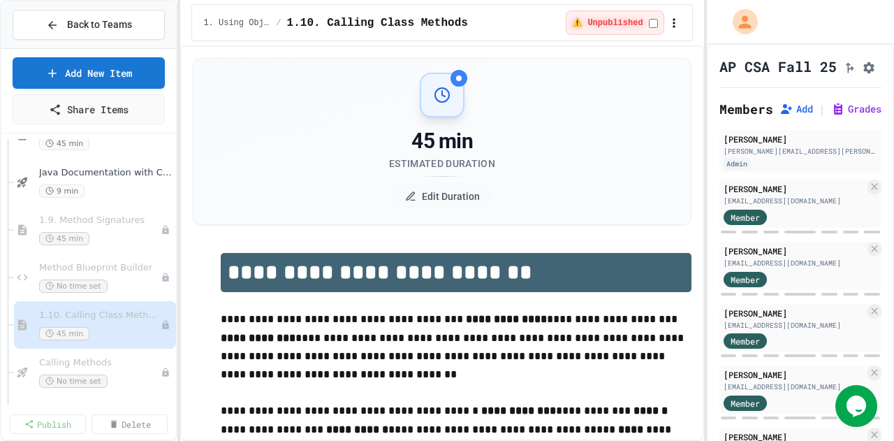
click at [102, 365] on span "Calling Methods" at bounding box center [100, 363] width 122 height 12
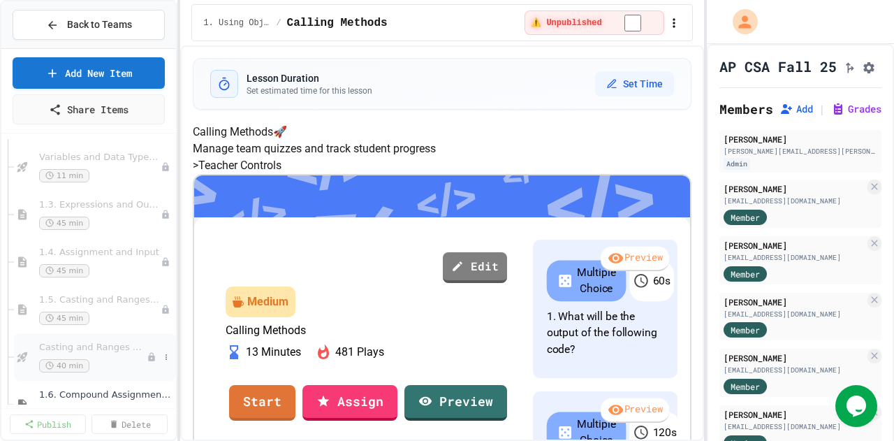
scroll to position [195, 0]
